Goal: Information Seeking & Learning: Learn about a topic

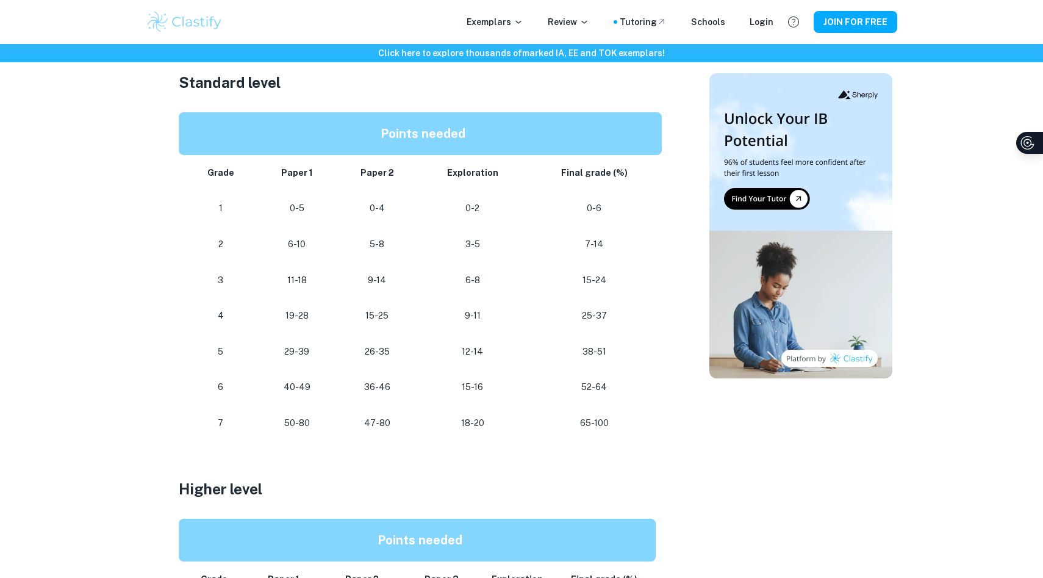
scroll to position [628, 0]
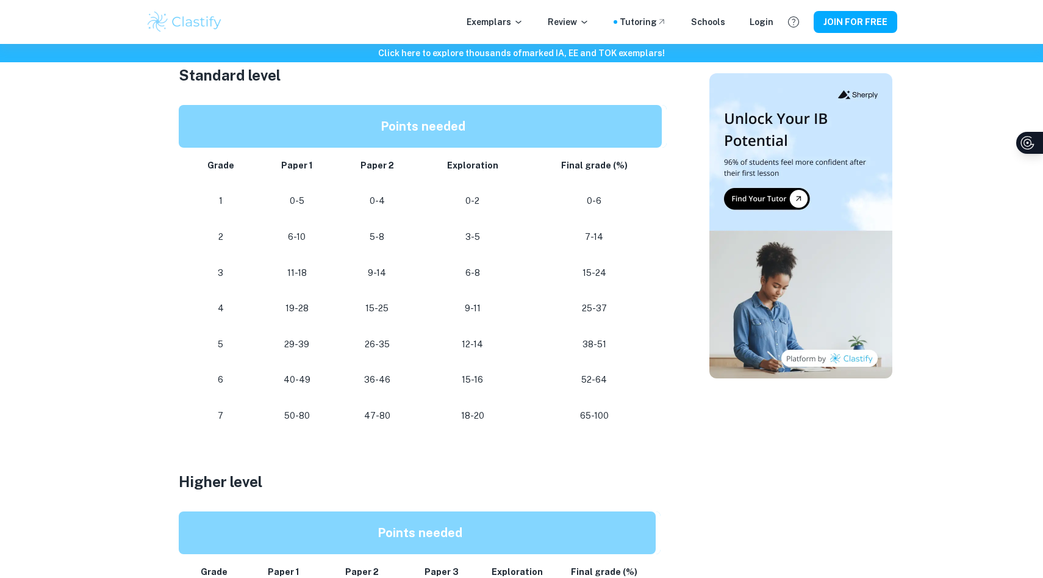
drag, startPoint x: 270, startPoint y: 418, endPoint x: 326, endPoint y: 417, distance: 56.7
click at [292, 418] on p "50-80" at bounding box center [296, 416] width 59 height 16
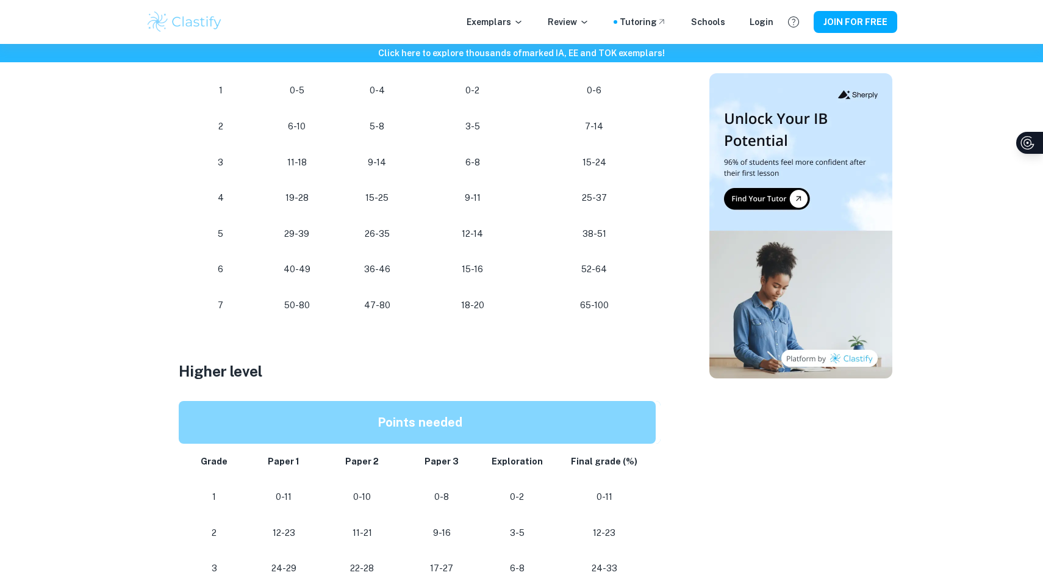
click at [328, 389] on p at bounding box center [423, 391] width 488 height 18
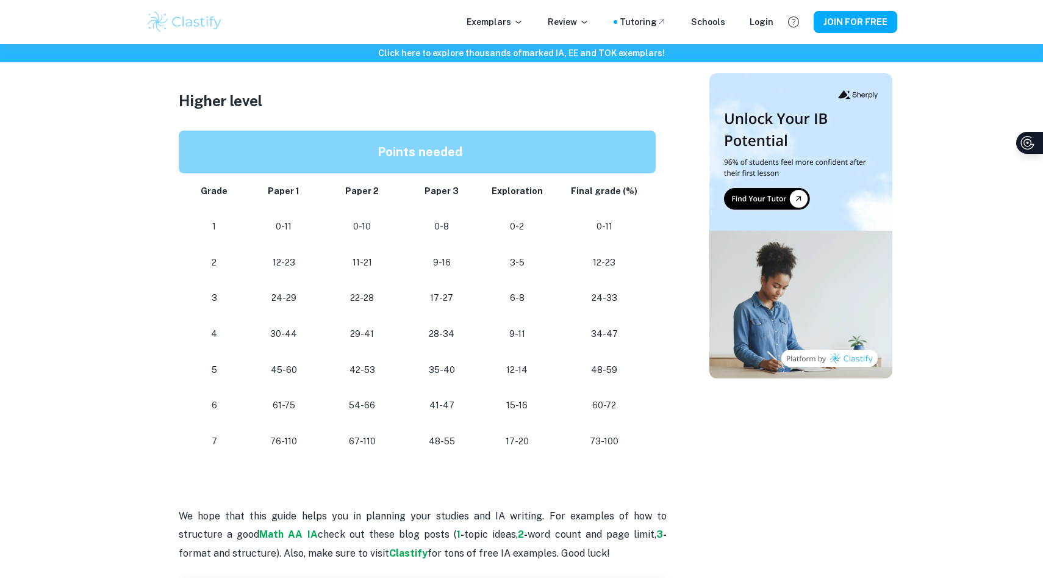
scroll to position [1010, 0]
drag, startPoint x: 428, startPoint y: 437, endPoint x: 473, endPoint y: 437, distance: 45.1
click at [472, 437] on p "48-55" at bounding box center [442, 441] width 60 height 16
drag, startPoint x: 561, startPoint y: 451, endPoint x: 619, endPoint y: 449, distance: 58.0
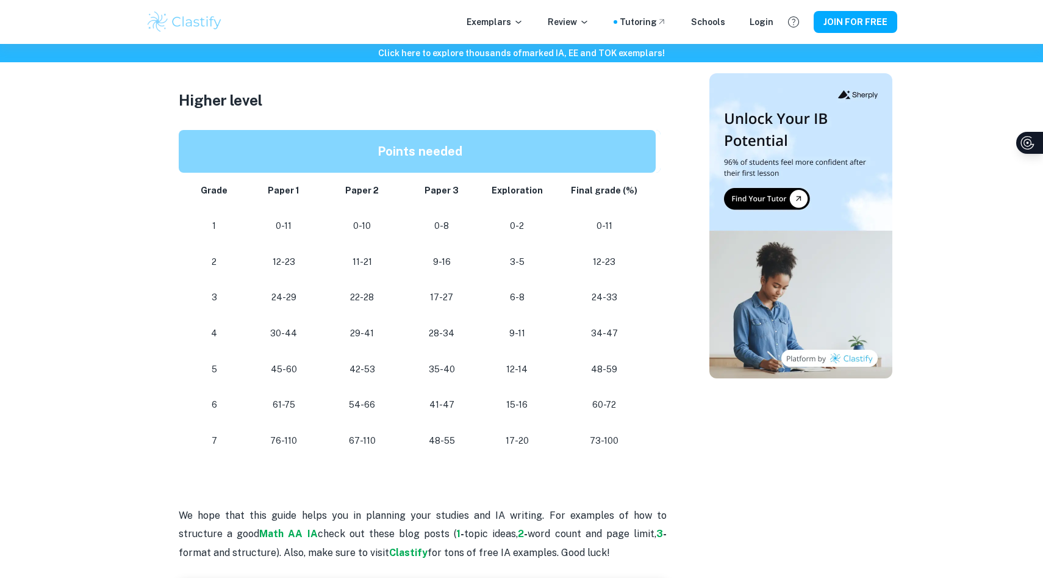
click at [619, 449] on td "73-100" at bounding box center [607, 441] width 109 height 36
click at [609, 437] on p "73-100" at bounding box center [604, 441] width 84 height 16
drag, startPoint x: 594, startPoint y: 434, endPoint x: 631, endPoint y: 454, distance: 42.8
click at [631, 454] on td "73-100" at bounding box center [607, 441] width 109 height 36
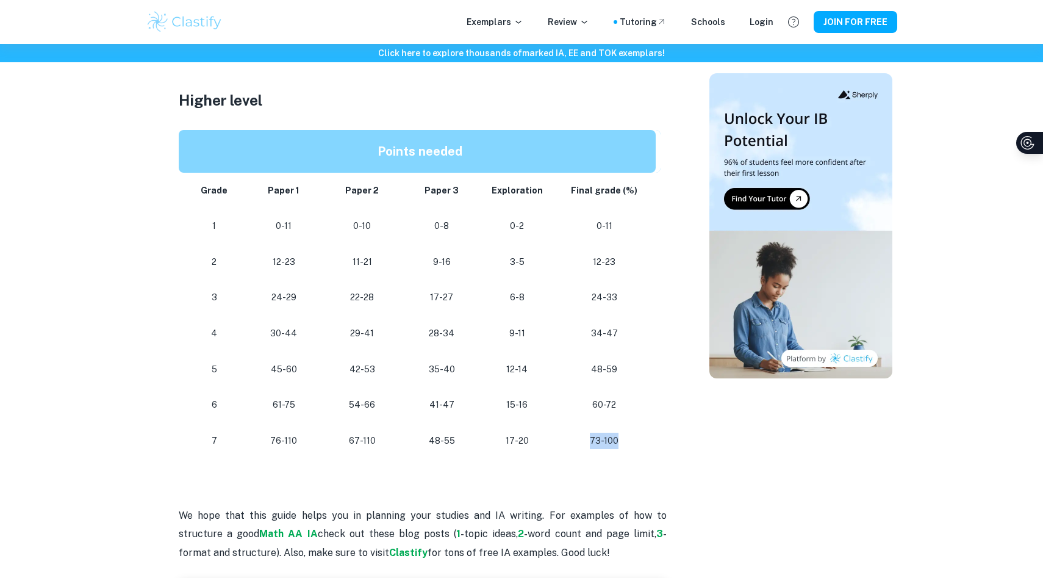
drag, startPoint x: 569, startPoint y: 445, endPoint x: 660, endPoint y: 445, distance: 90.9
click at [660, 445] on td "73-100" at bounding box center [607, 441] width 109 height 36
drag, startPoint x: 360, startPoint y: 151, endPoint x: 537, endPoint y: 153, distance: 177.5
click at [537, 153] on p "Points needed" at bounding box center [419, 151] width 453 height 23
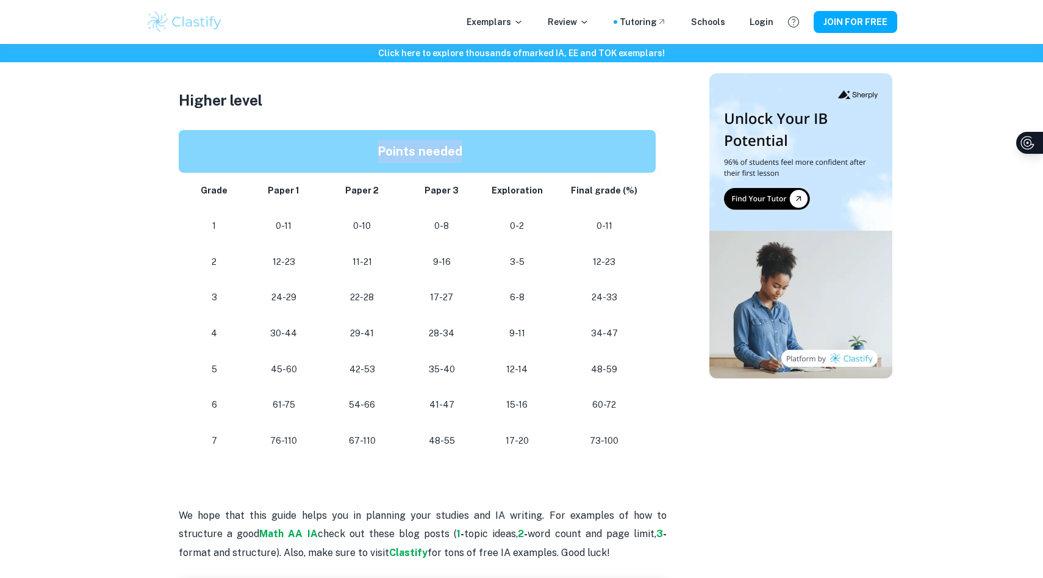
click at [537, 153] on p "Points needed" at bounding box center [419, 151] width 453 height 23
